Goal: Navigation & Orientation: Find specific page/section

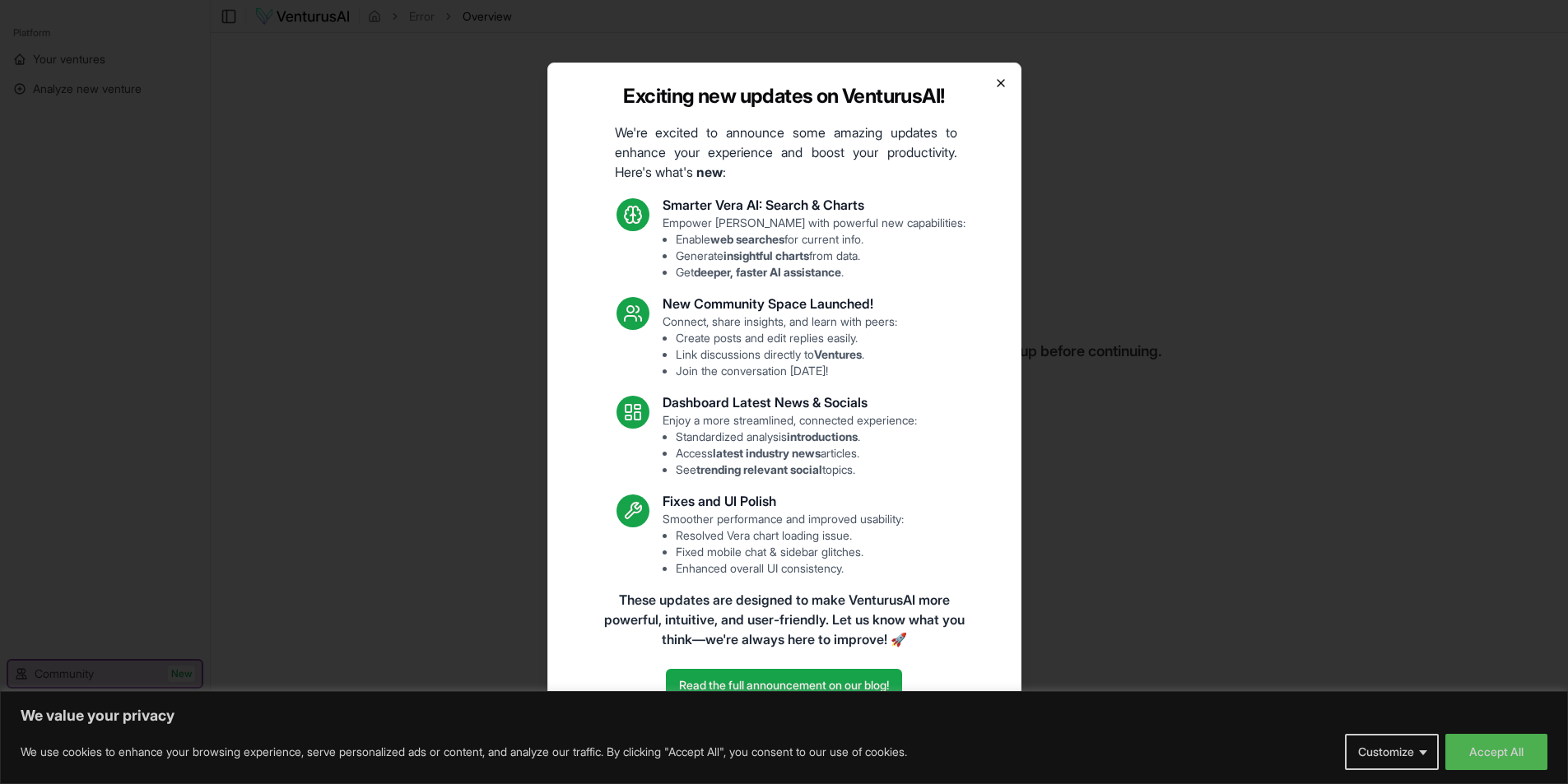
click at [1002, 76] on icon "button" at bounding box center [1000, 82] width 13 height 13
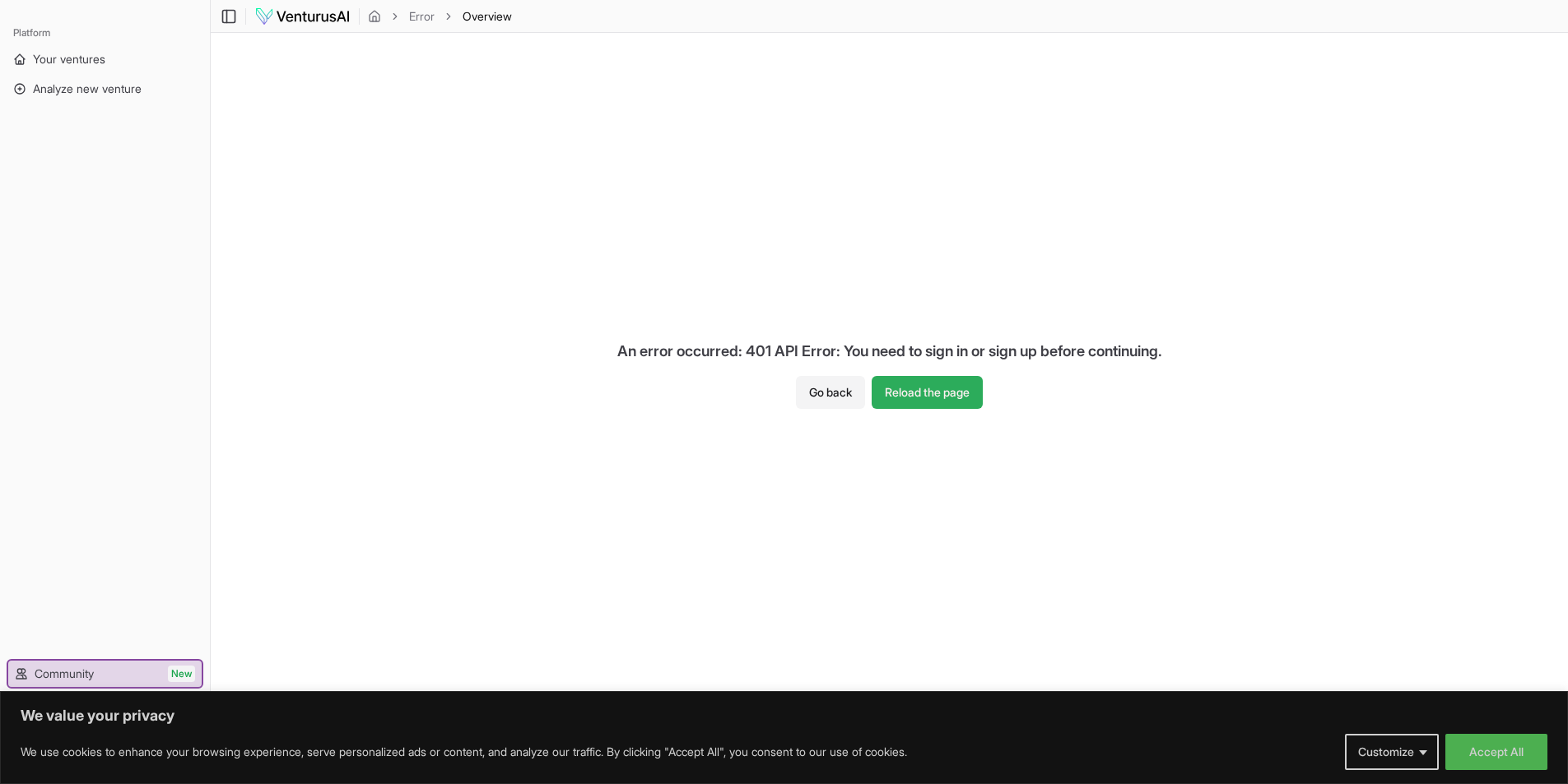
click at [904, 389] on button "Reload the page" at bounding box center [927, 392] width 111 height 33
click at [89, 58] on span "Your ventures" at bounding box center [69, 59] width 72 height 16
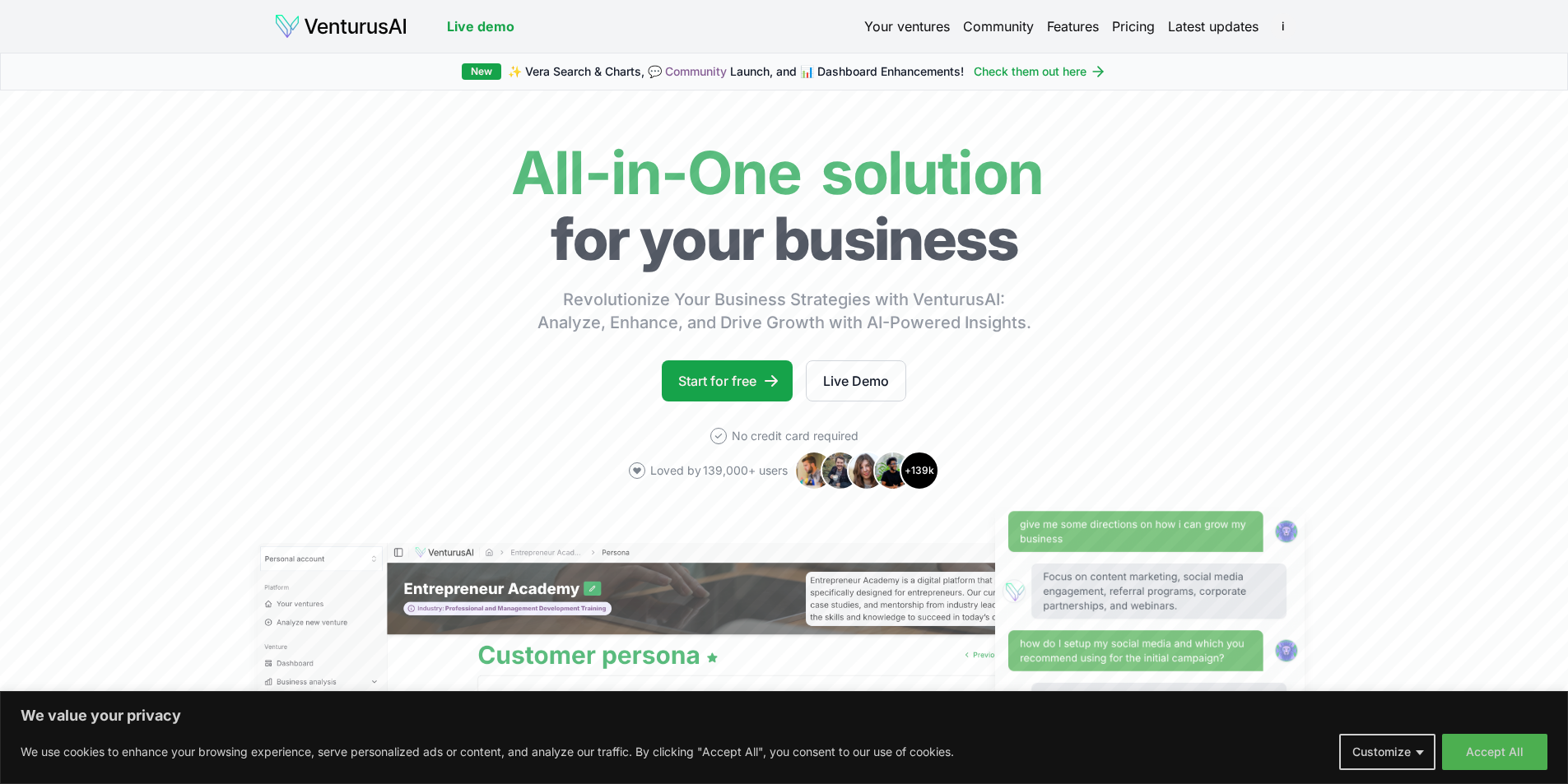
click at [918, 28] on link "Your ventures" at bounding box center [907, 26] width 86 height 20
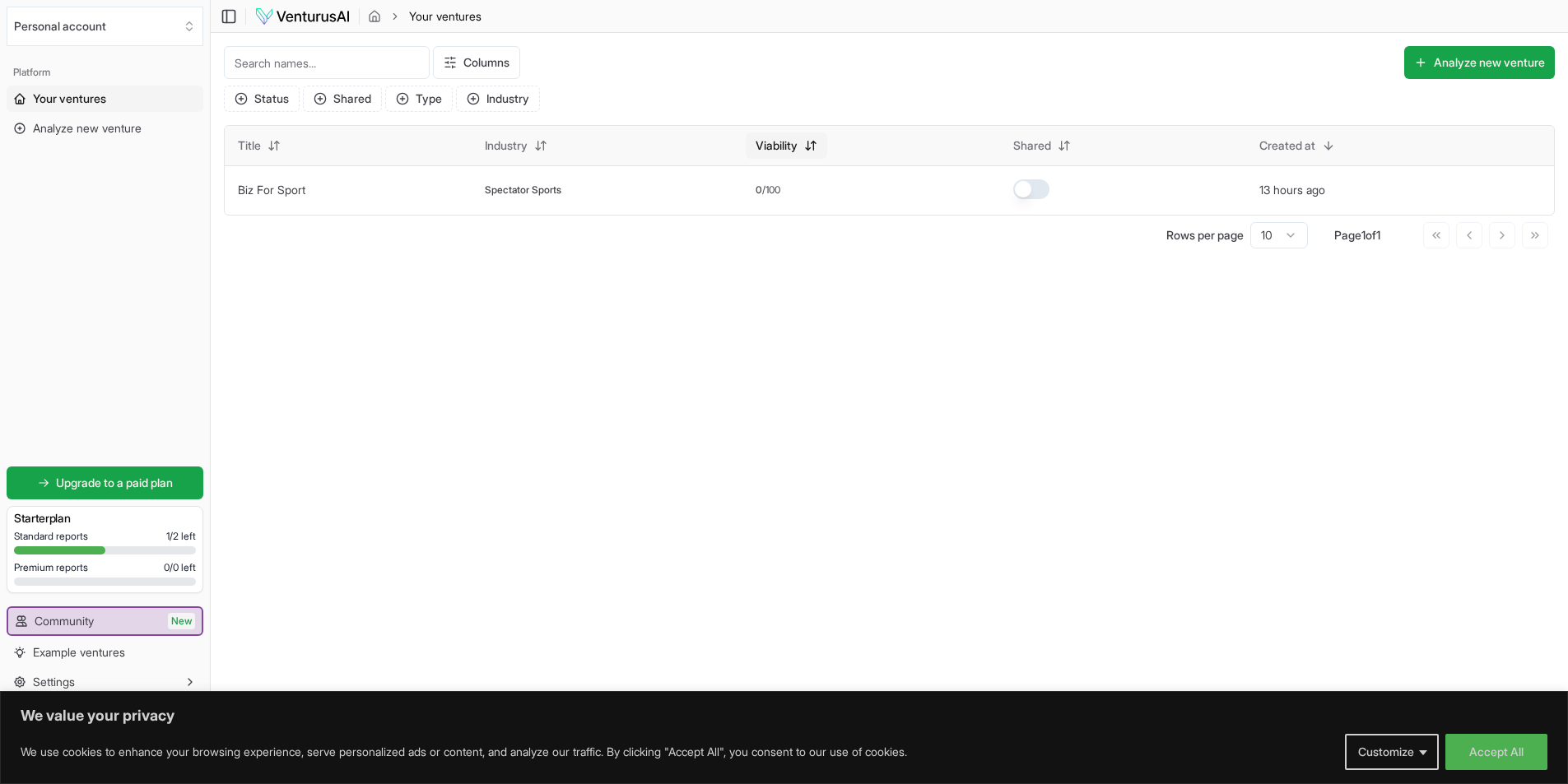
click at [789, 151] on html "We value your privacy We use cookies to enhance your browsing experience, serve…" at bounding box center [784, 392] width 1568 height 784
click at [789, 180] on div "Asc" at bounding box center [804, 179] width 97 height 26
click at [794, 146] on html "We value your privacy We use cookies to enhance your browsing experience, serve…" at bounding box center [784, 392] width 1568 height 784
click at [786, 211] on div "Desc" at bounding box center [804, 206] width 97 height 26
click at [78, 549] on div at bounding box center [59, 550] width 91 height 8
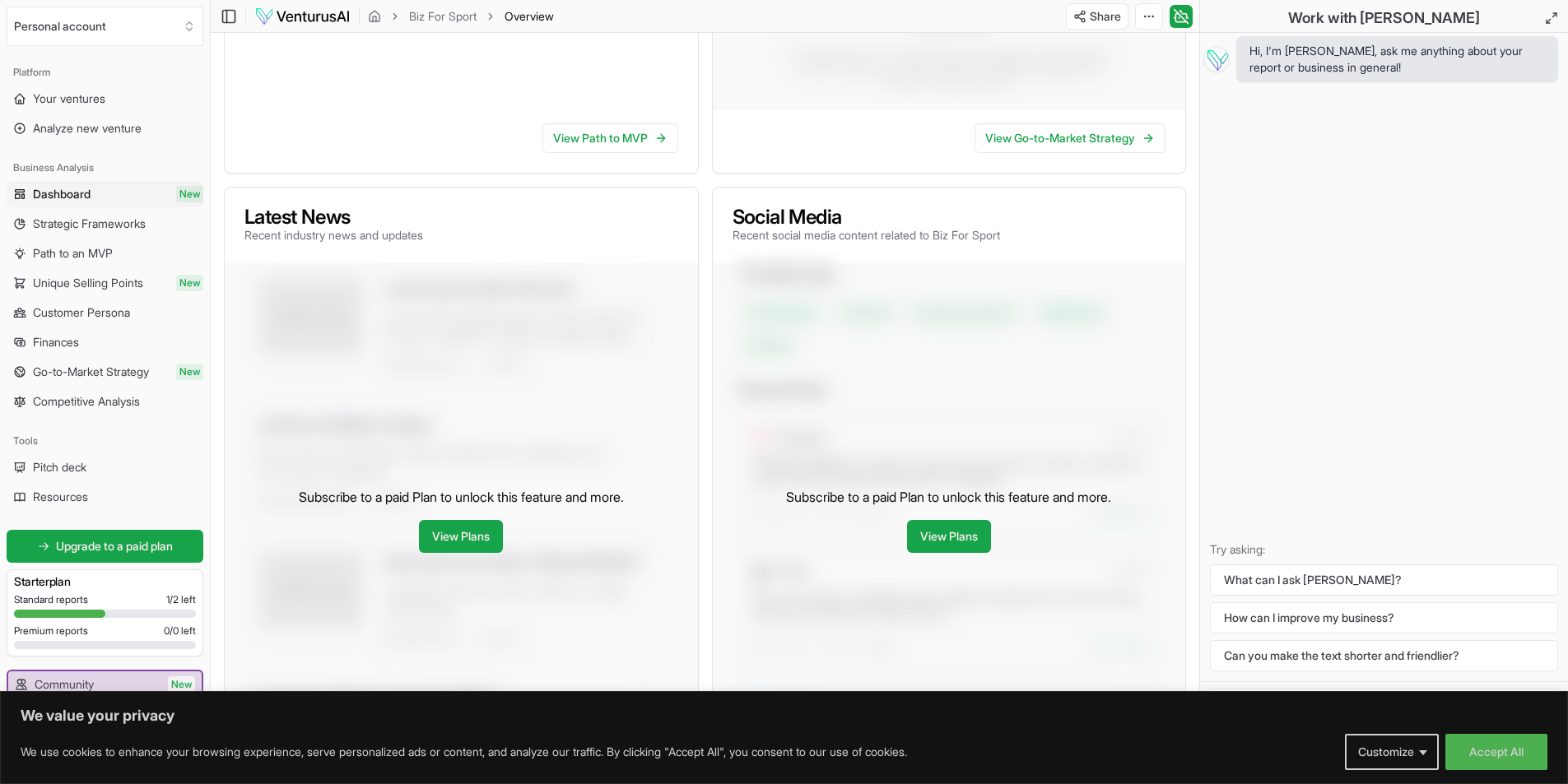
scroll to position [164, 0]
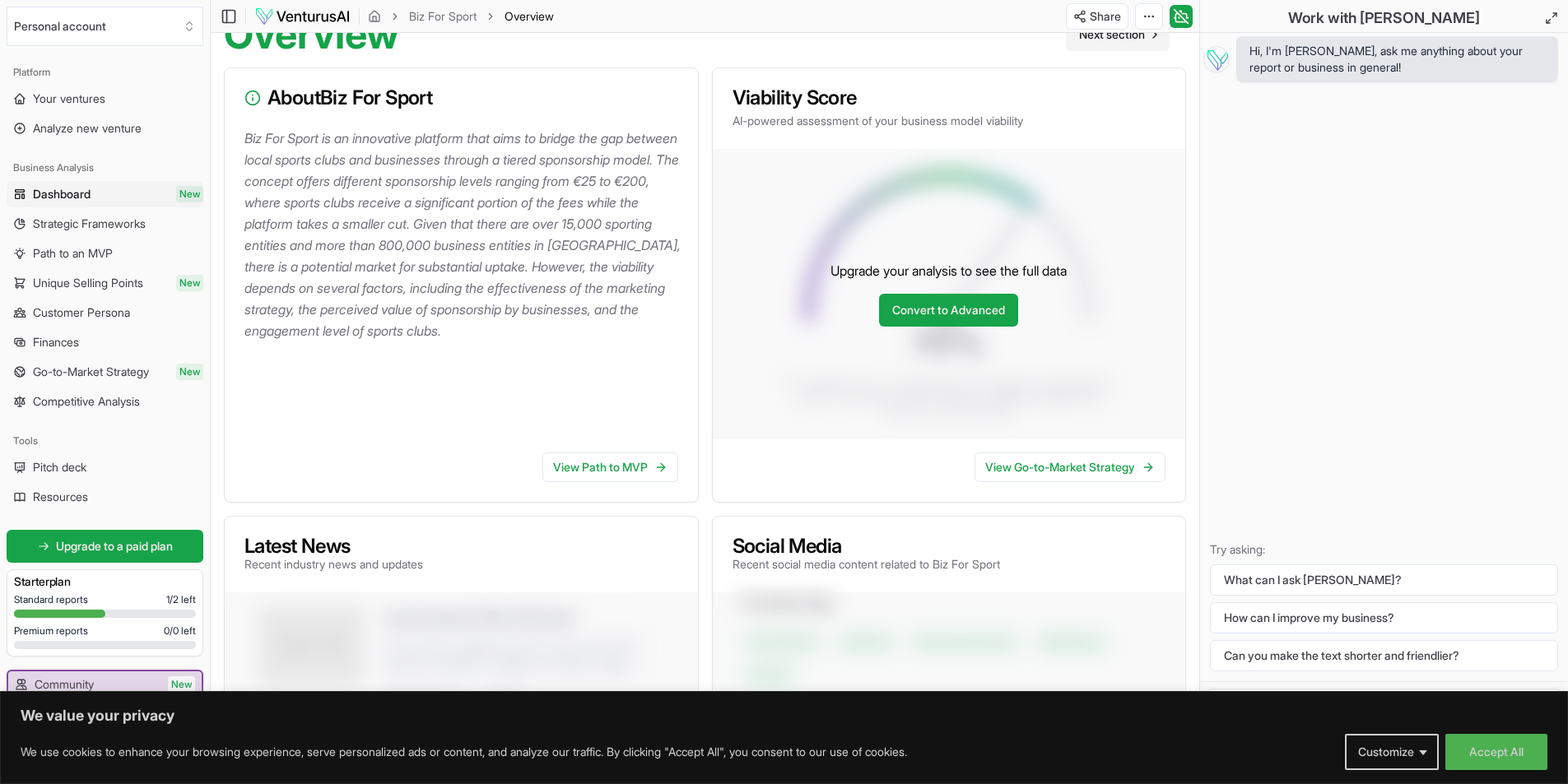
click at [1121, 43] on span "Next section" at bounding box center [1112, 34] width 66 height 16
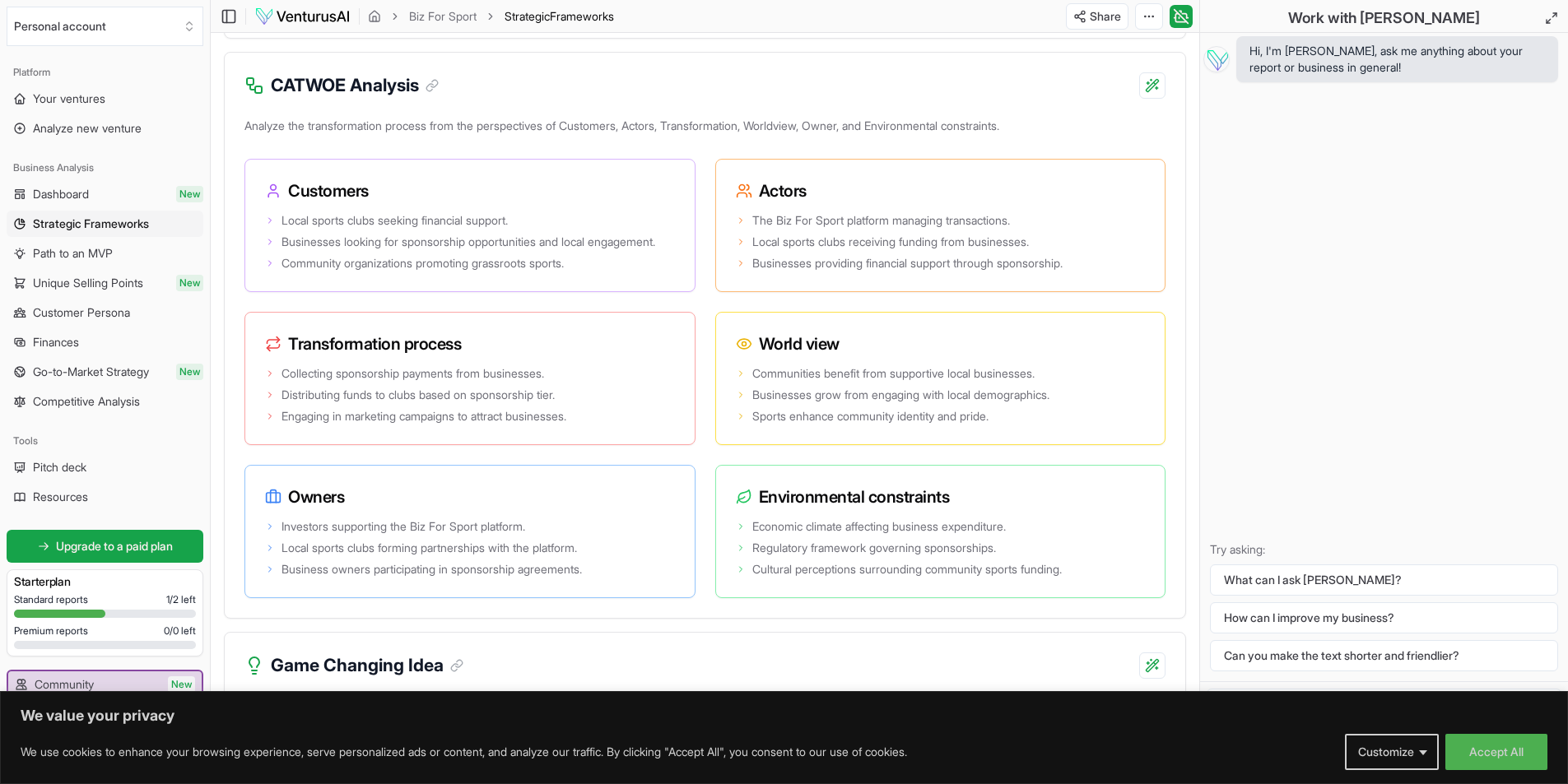
scroll to position [2719, 0]
